Goal: Information Seeking & Learning: Learn about a topic

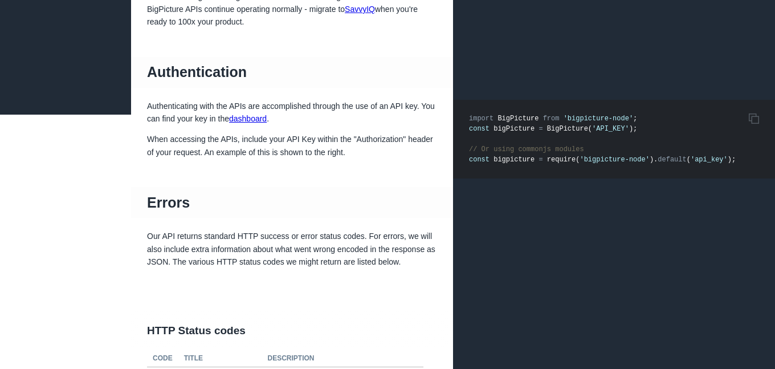
scroll to position [508, 0]
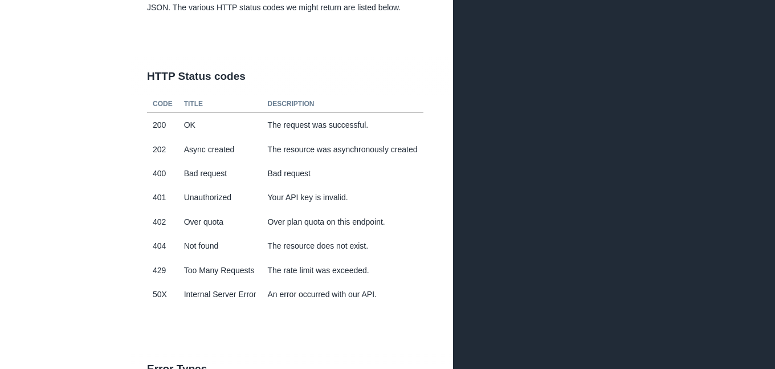
scroll to position [762, 0]
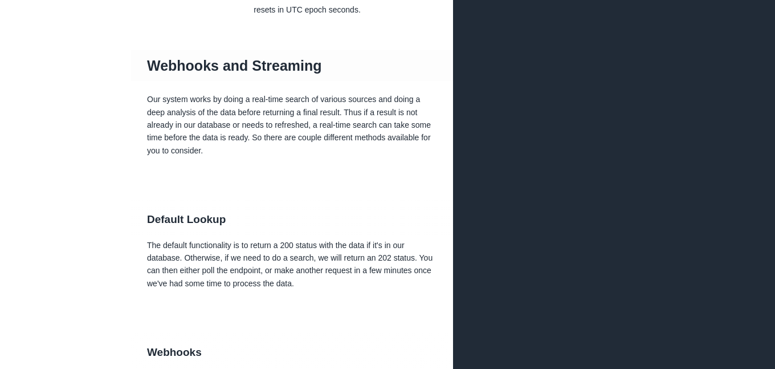
scroll to position [1524, 0]
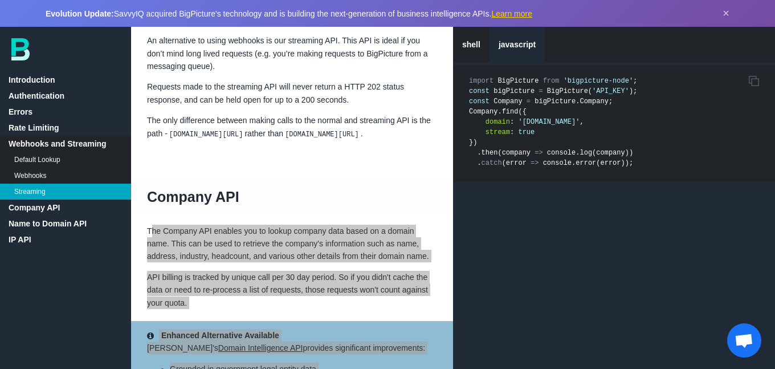
scroll to position [2287, 0]
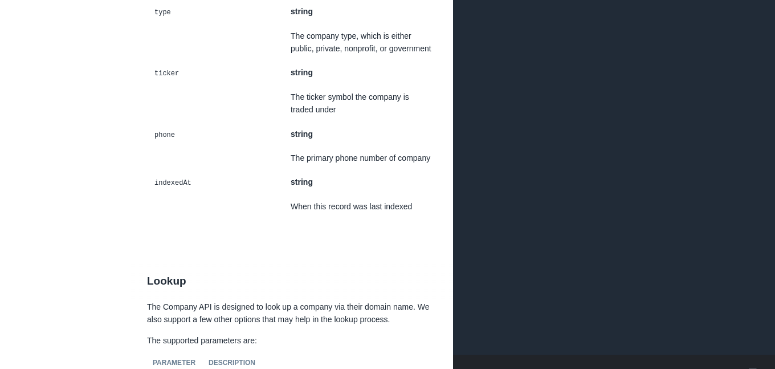
scroll to position [5335, 0]
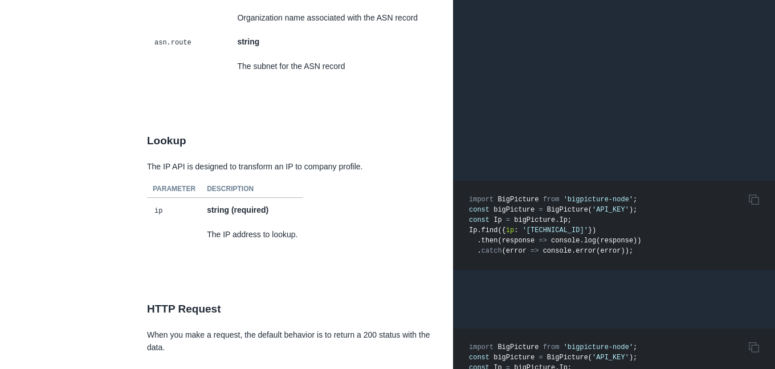
scroll to position [9026, 0]
